Goal: Task Accomplishment & Management: Use online tool/utility

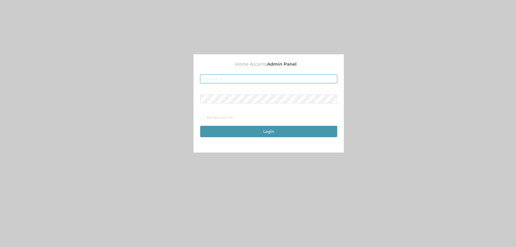
type input "[EMAIL_ADDRESS][DOMAIN_NAME]"
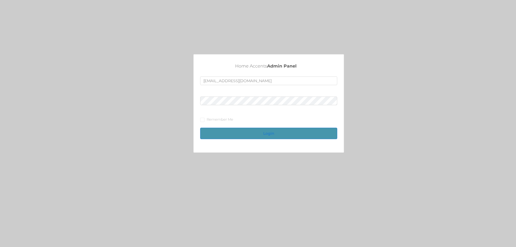
click at [258, 136] on button "Login" at bounding box center [268, 133] width 137 height 11
click at [253, 134] on button "Login" at bounding box center [268, 133] width 137 height 11
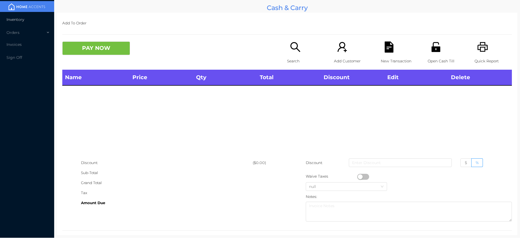
click at [19, 20] on span "Inventory" at bounding box center [16, 19] width 18 height 5
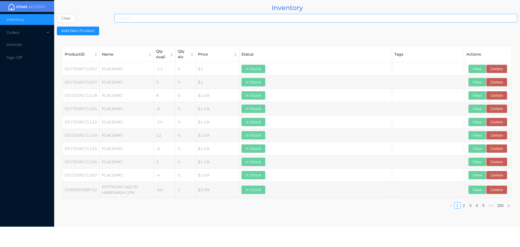
click at [256, 20] on input at bounding box center [315, 18] width 403 height 9
type input "881490802271"
